Goal: Information Seeking & Learning: Learn about a topic

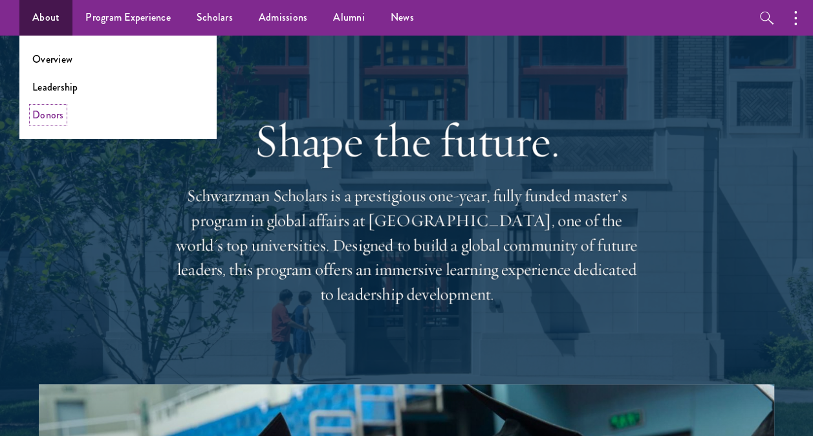
click at [43, 115] on link "Donors" at bounding box center [48, 114] width 32 height 15
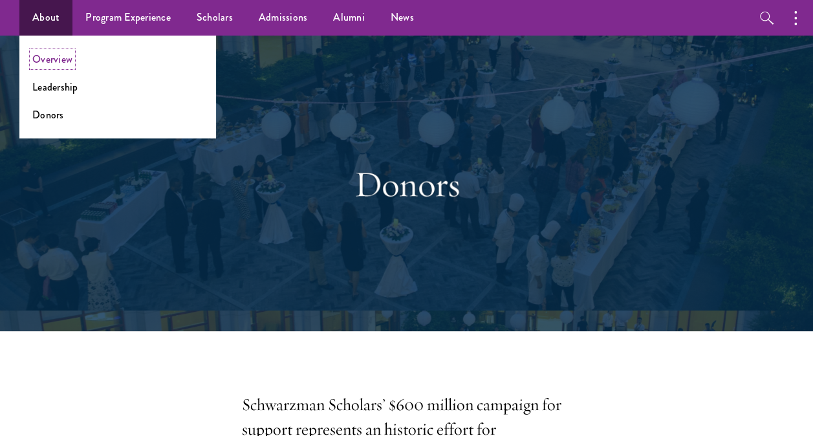
click at [52, 61] on link "Overview" at bounding box center [52, 59] width 40 height 15
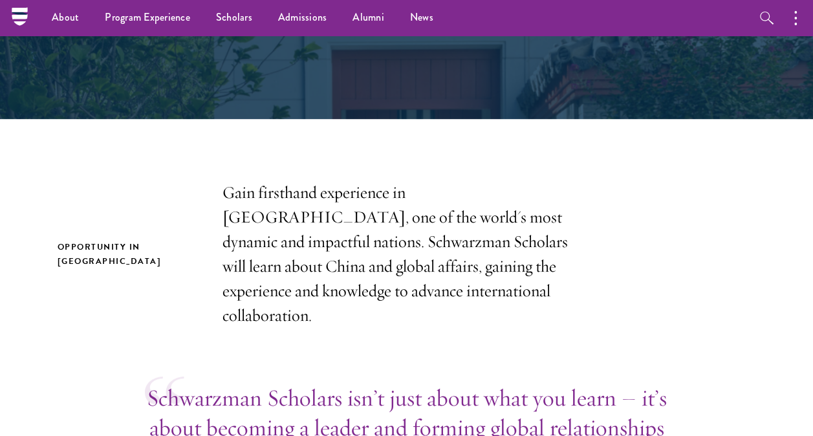
scroll to position [272, 0]
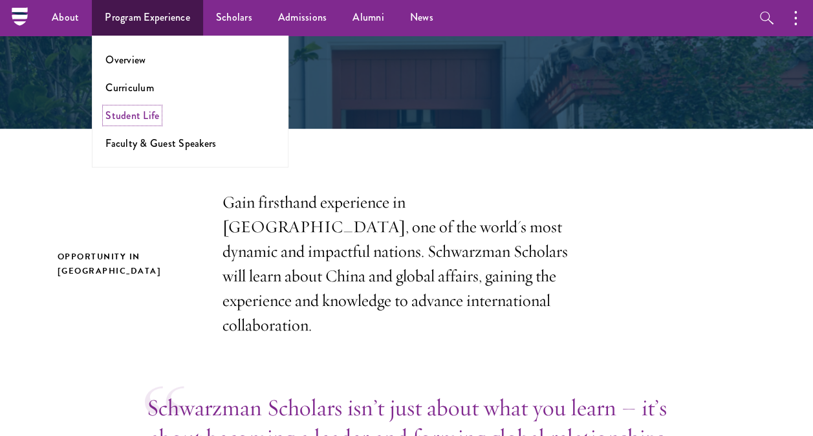
click at [135, 115] on link "Student Life" at bounding box center [132, 115] width 54 height 15
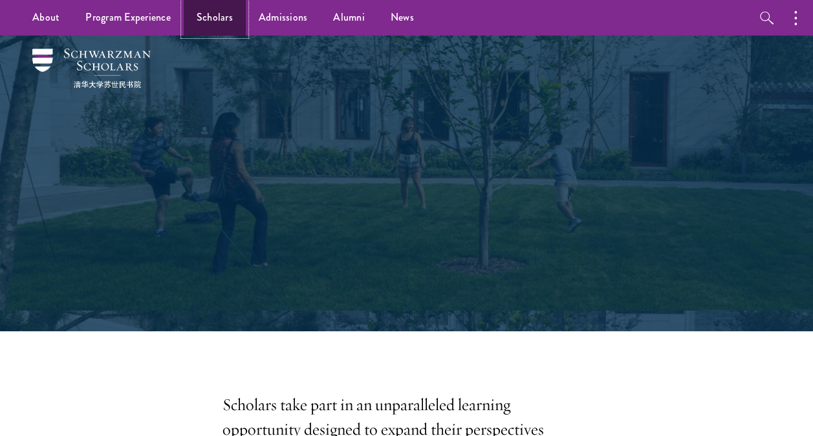
click at [210, 12] on link "Scholars" at bounding box center [215, 18] width 62 height 36
